Goal: Navigation & Orientation: Find specific page/section

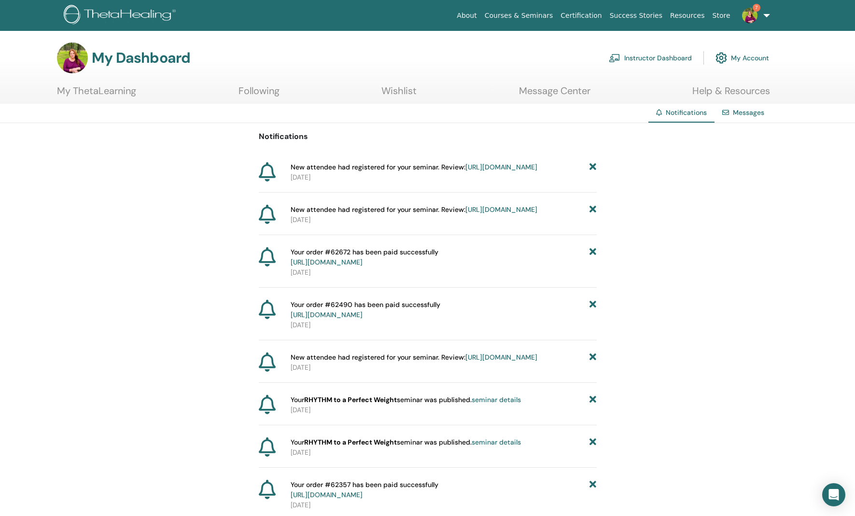
click at [754, 9] on span "7" at bounding box center [757, 8] width 8 height 8
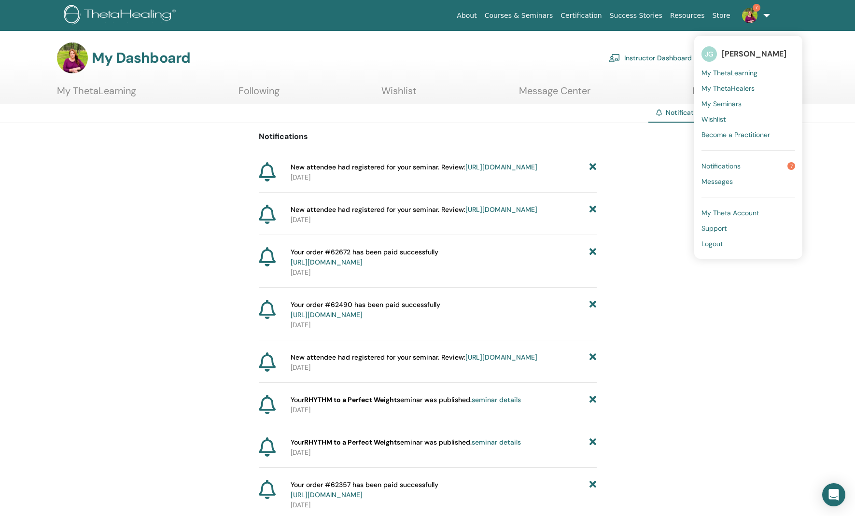
click at [734, 164] on span "Notifications" at bounding box center [721, 166] width 39 height 9
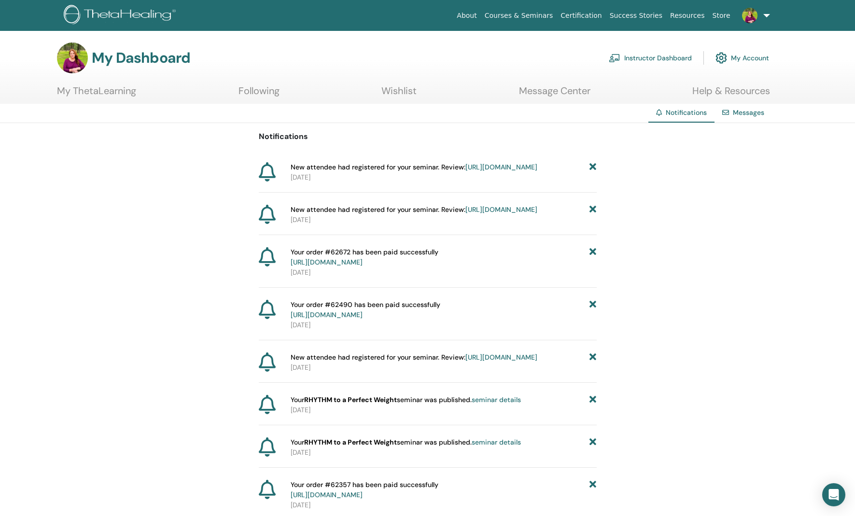
click at [679, 55] on link "Instructor Dashboard" at bounding box center [650, 57] width 83 height 21
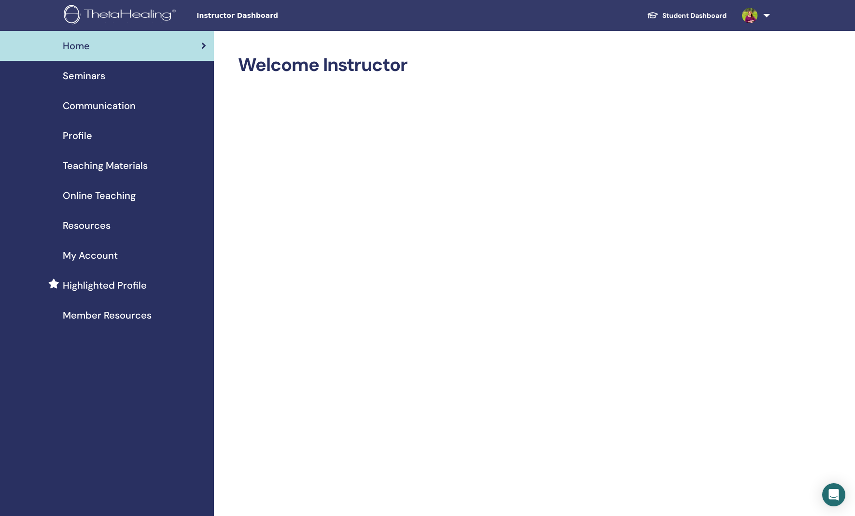
click at [91, 74] on span "Seminars" at bounding box center [84, 76] width 43 height 14
